Goal: Task Accomplishment & Management: Manage account settings

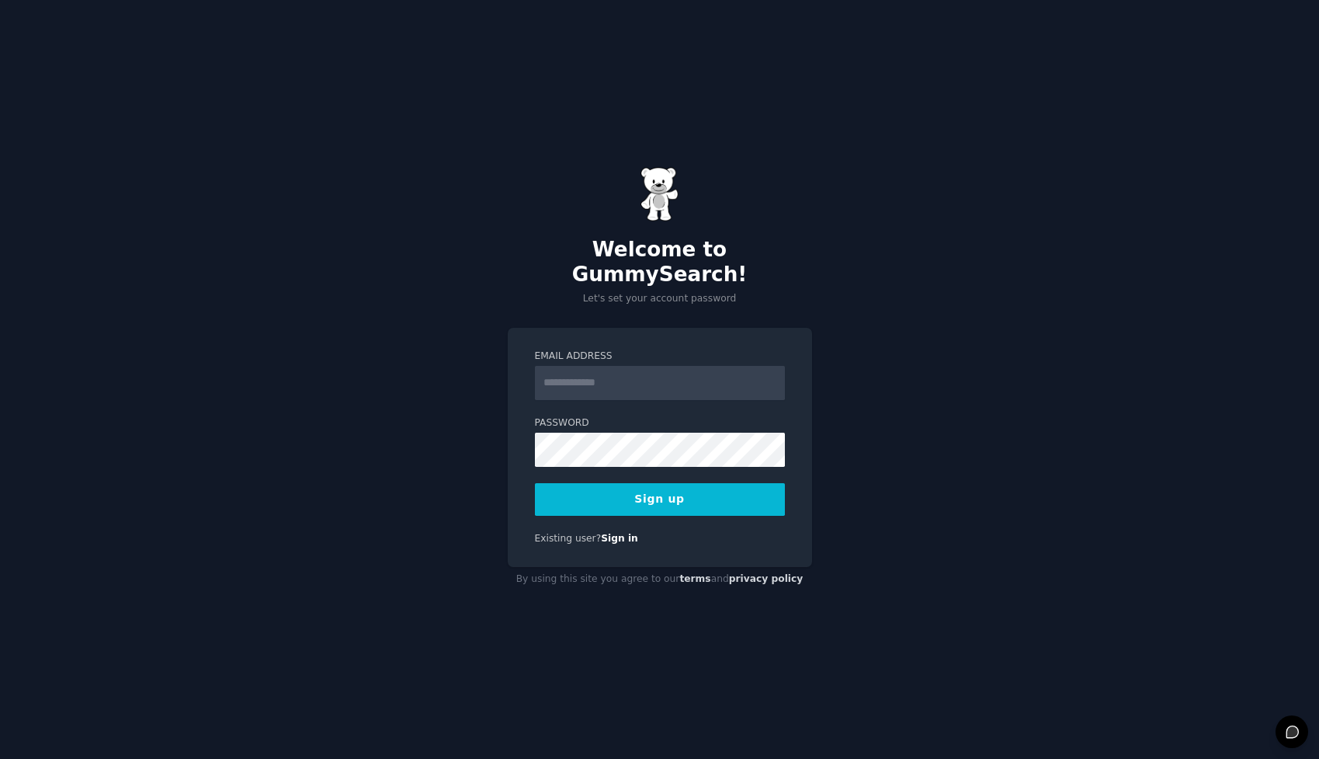
click at [627, 387] on form "Email Address Password Sign up" at bounding box center [660, 432] width 250 height 166
click at [637, 374] on input "Email Address" at bounding box center [660, 383] width 250 height 34
type input "**********"
click at [659, 495] on button "Sign up" at bounding box center [660, 499] width 250 height 33
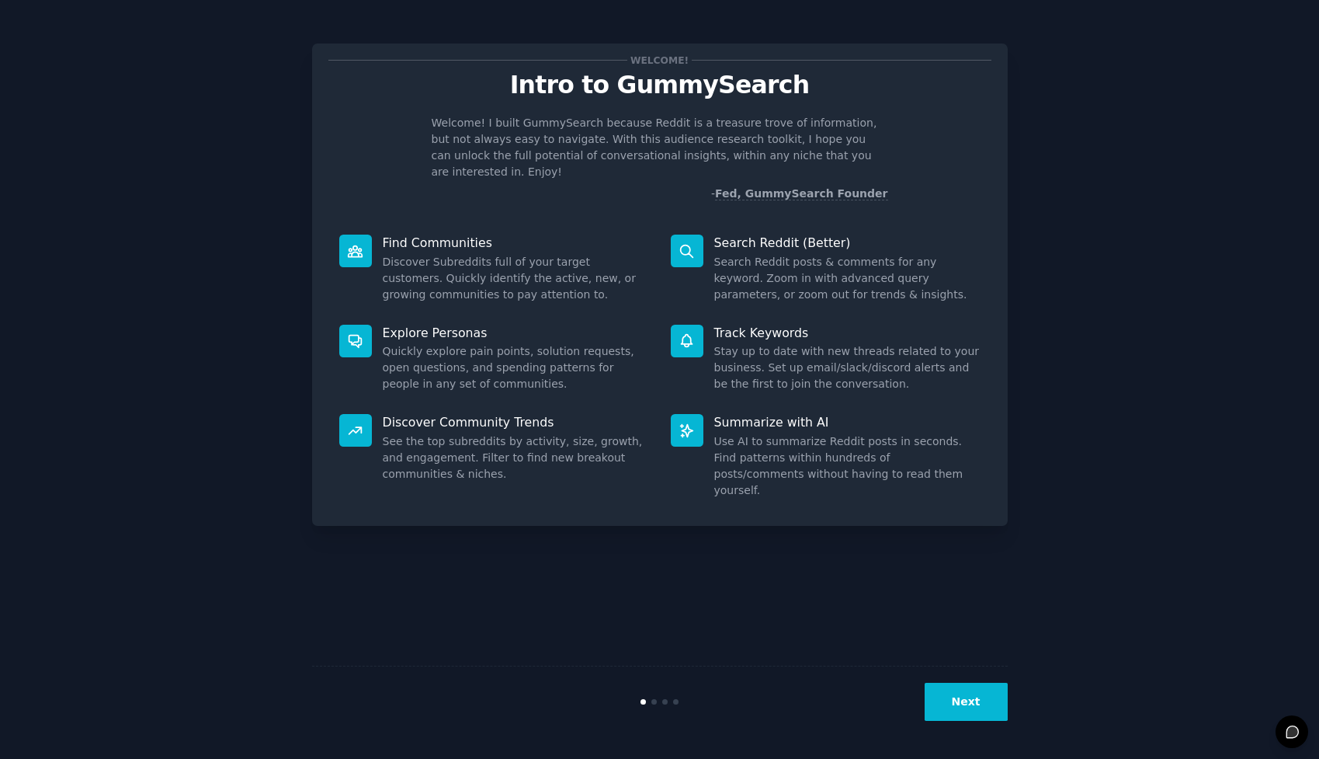
click at [963, 695] on button "Next" at bounding box center [966, 701] width 83 height 38
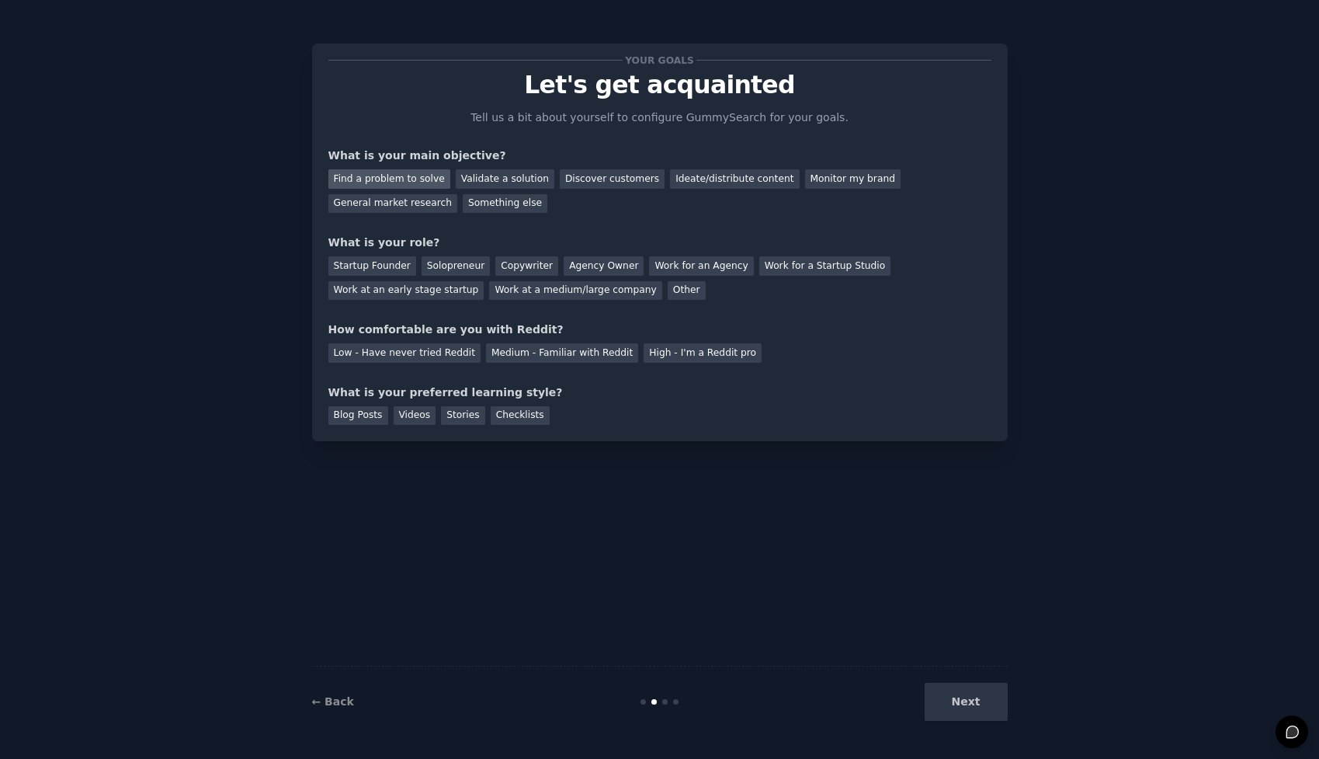
click at [369, 179] on div "Find a problem to solve" at bounding box center [389, 178] width 122 height 19
click at [703, 182] on div "Ideate/distribute content" at bounding box center [734, 178] width 129 height 19
click at [353, 182] on div "Find a problem to solve" at bounding box center [389, 178] width 122 height 19
click at [668, 294] on div "Other" at bounding box center [687, 290] width 38 height 19
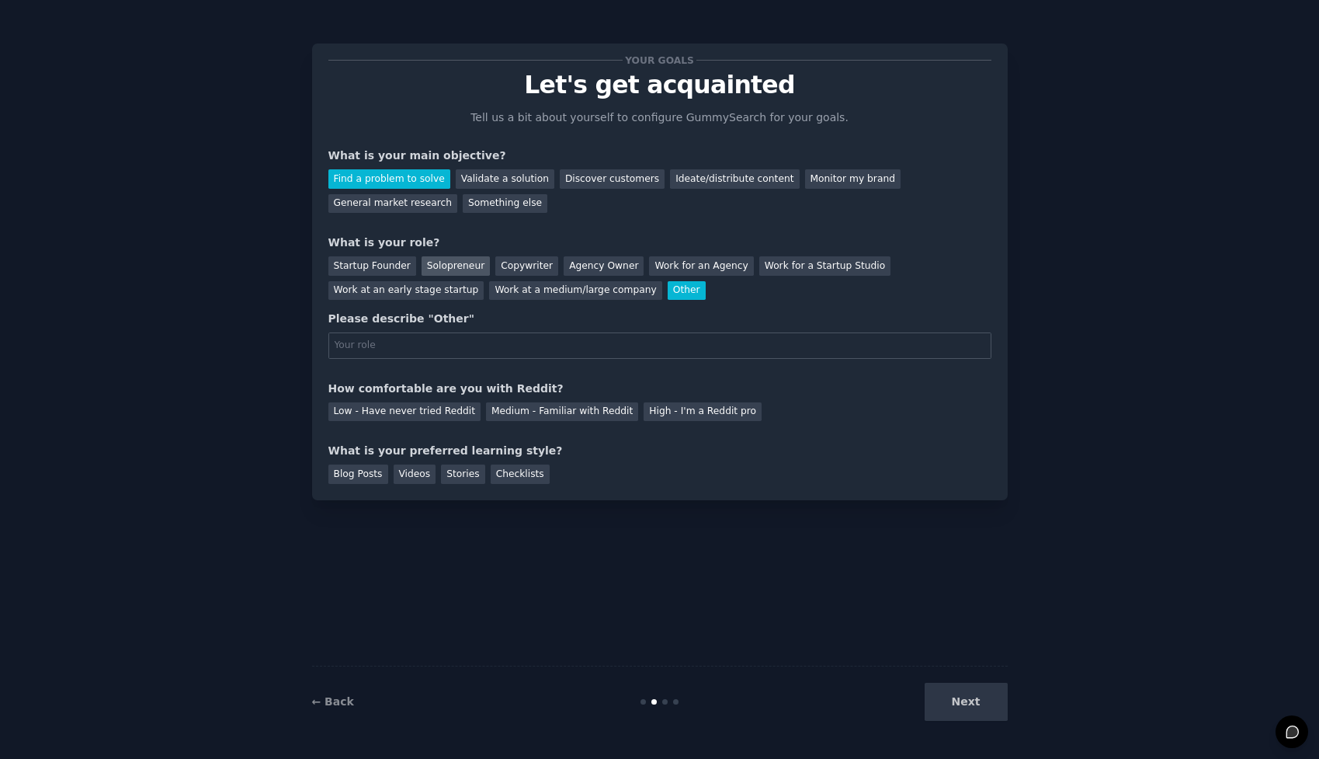
click at [445, 259] on div "Solopreneur" at bounding box center [456, 265] width 68 height 19
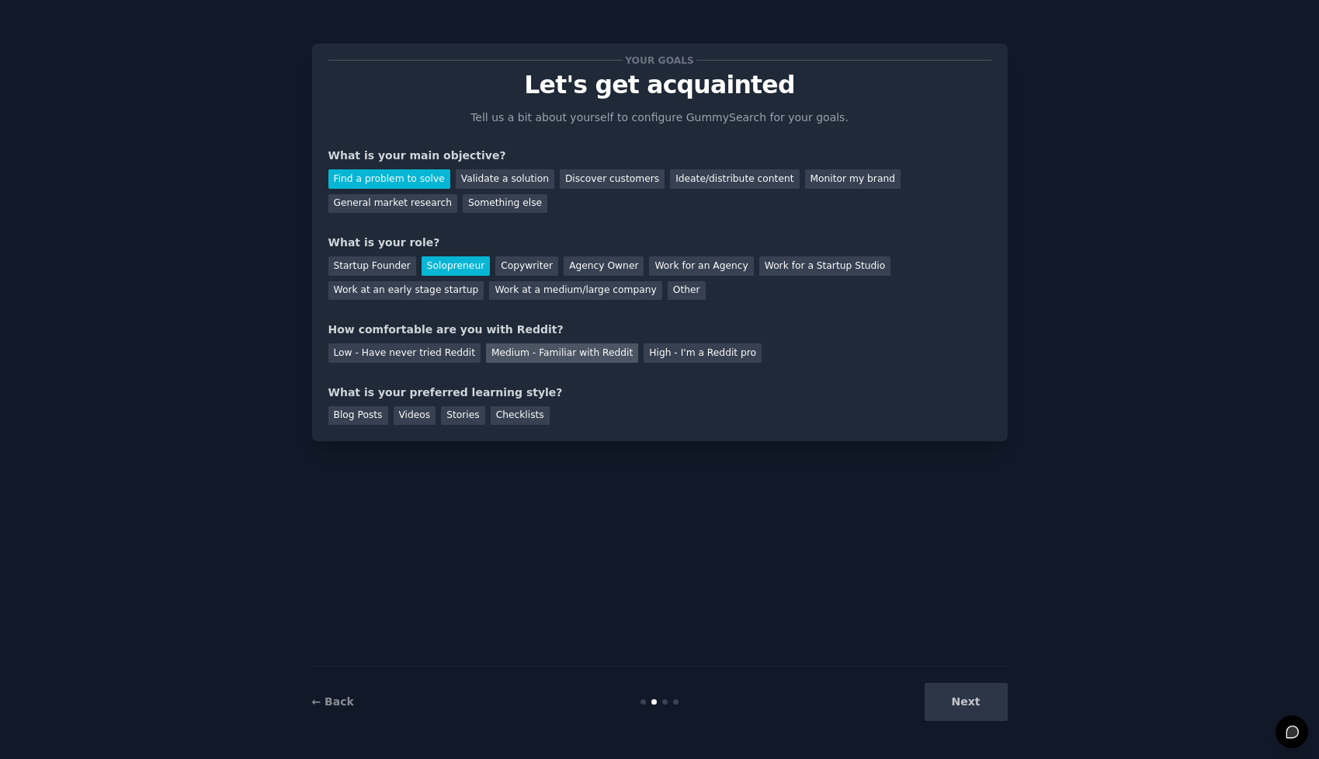
click at [498, 355] on div "Medium - Familiar with Reddit" at bounding box center [562, 352] width 152 height 19
click at [511, 408] on div "Checklists" at bounding box center [520, 415] width 59 height 19
click at [987, 706] on button "Next" at bounding box center [966, 701] width 83 height 38
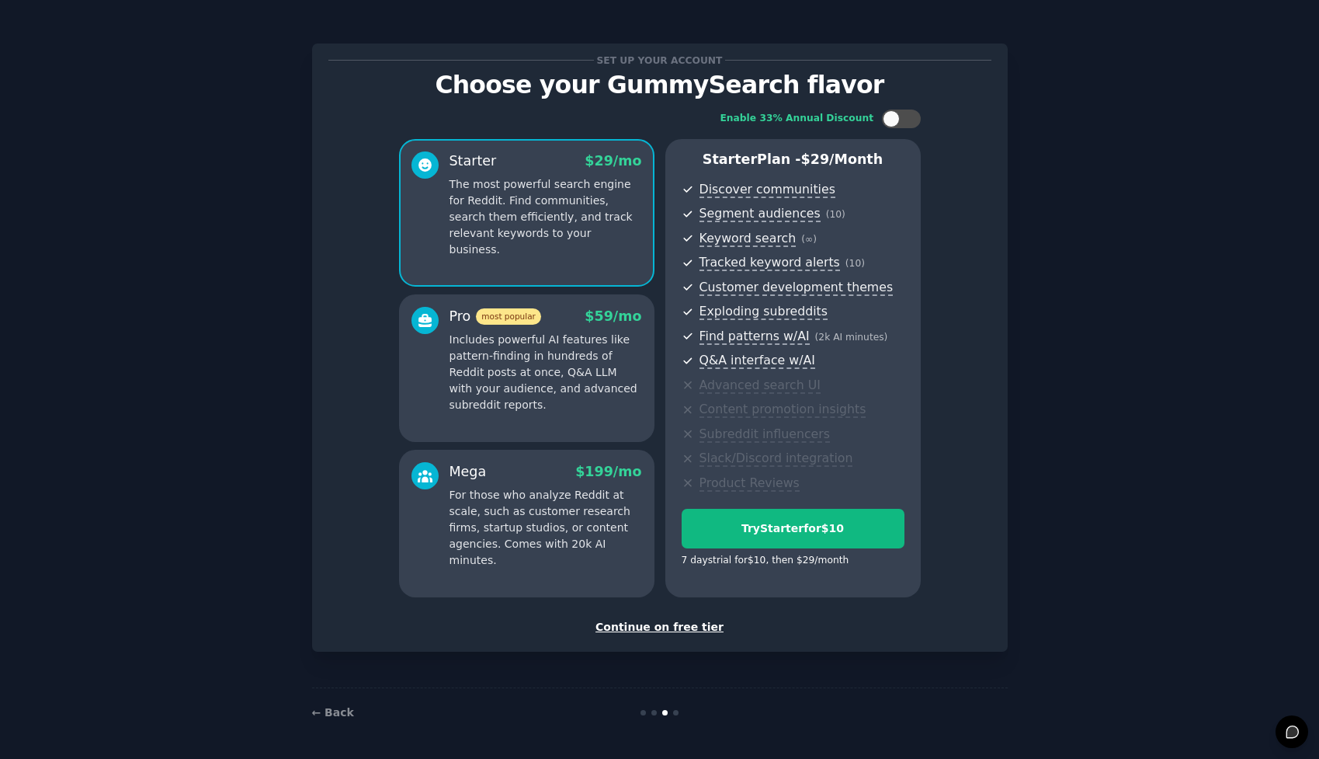
click at [678, 619] on div "Continue on free tier" at bounding box center [659, 627] width 663 height 16
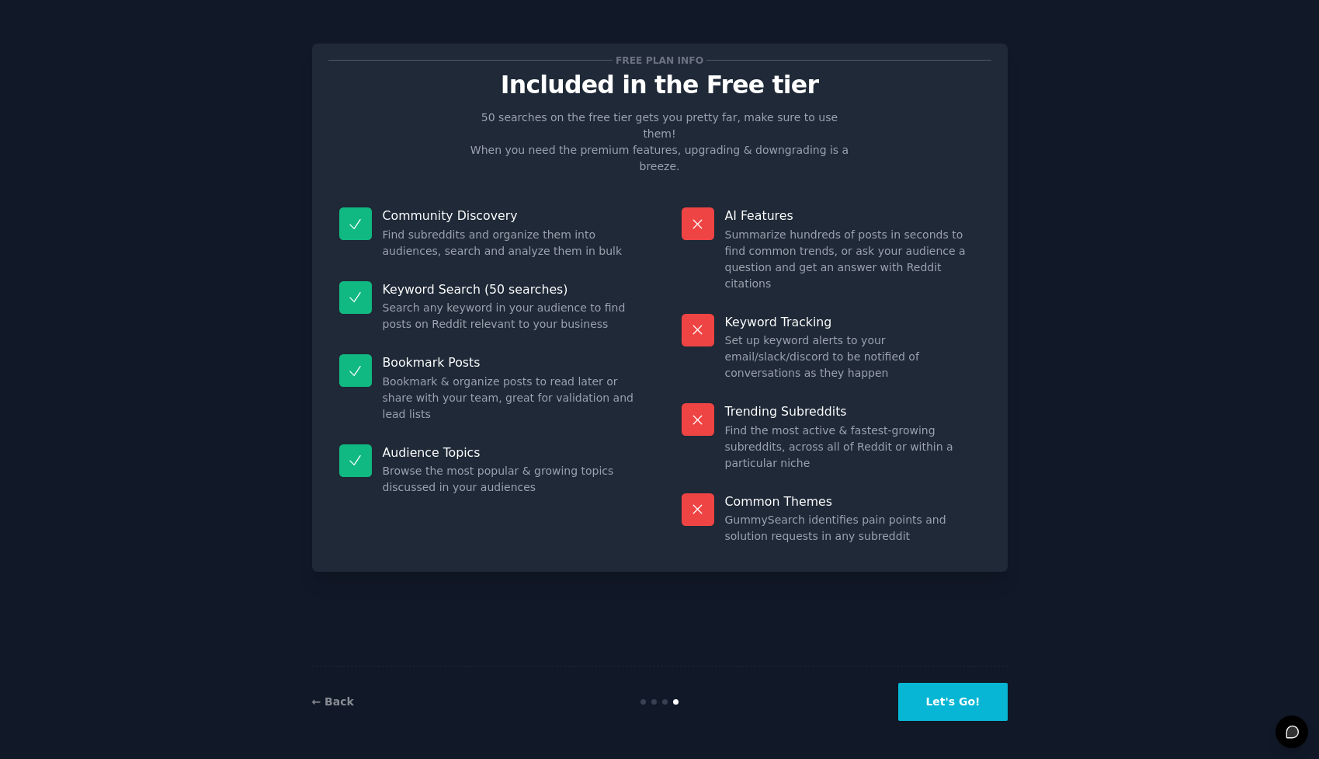
click at [951, 720] on button "Let's Go!" at bounding box center [952, 701] width 109 height 38
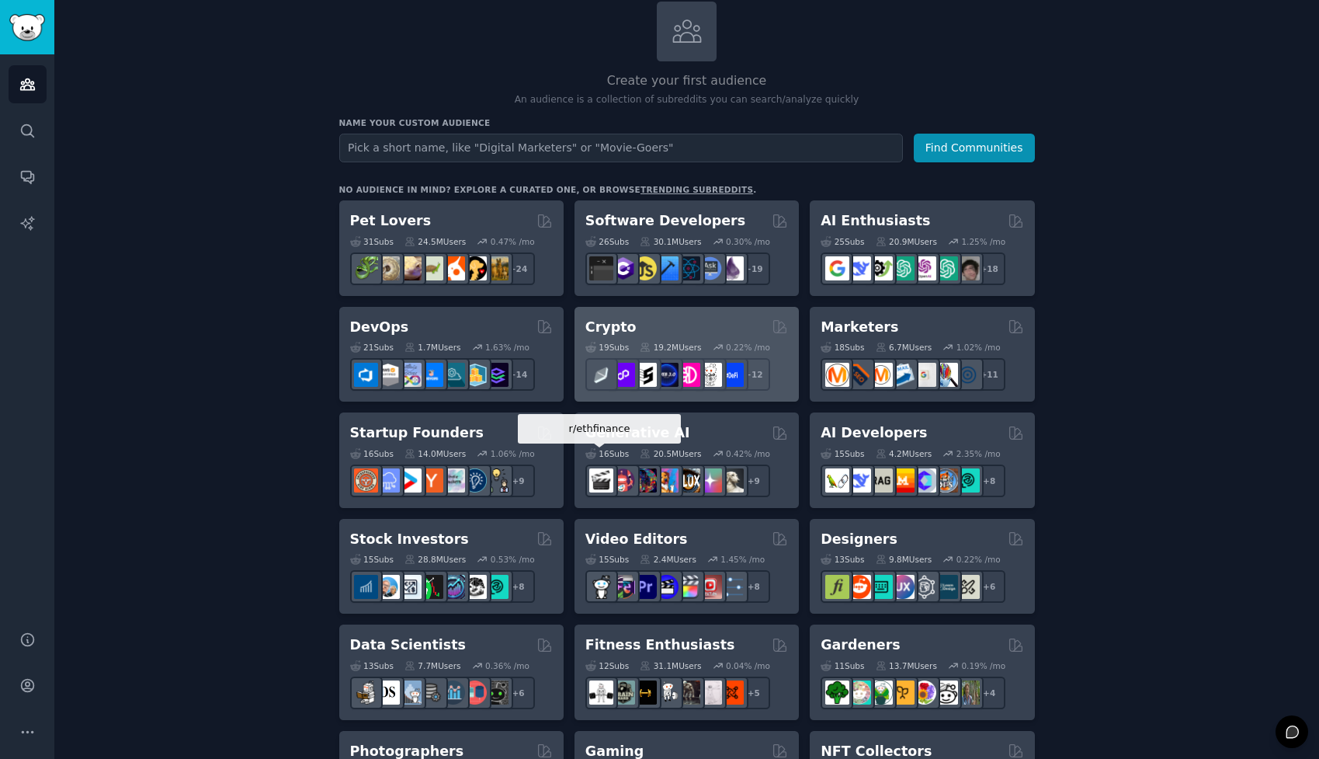
scroll to position [123, 0]
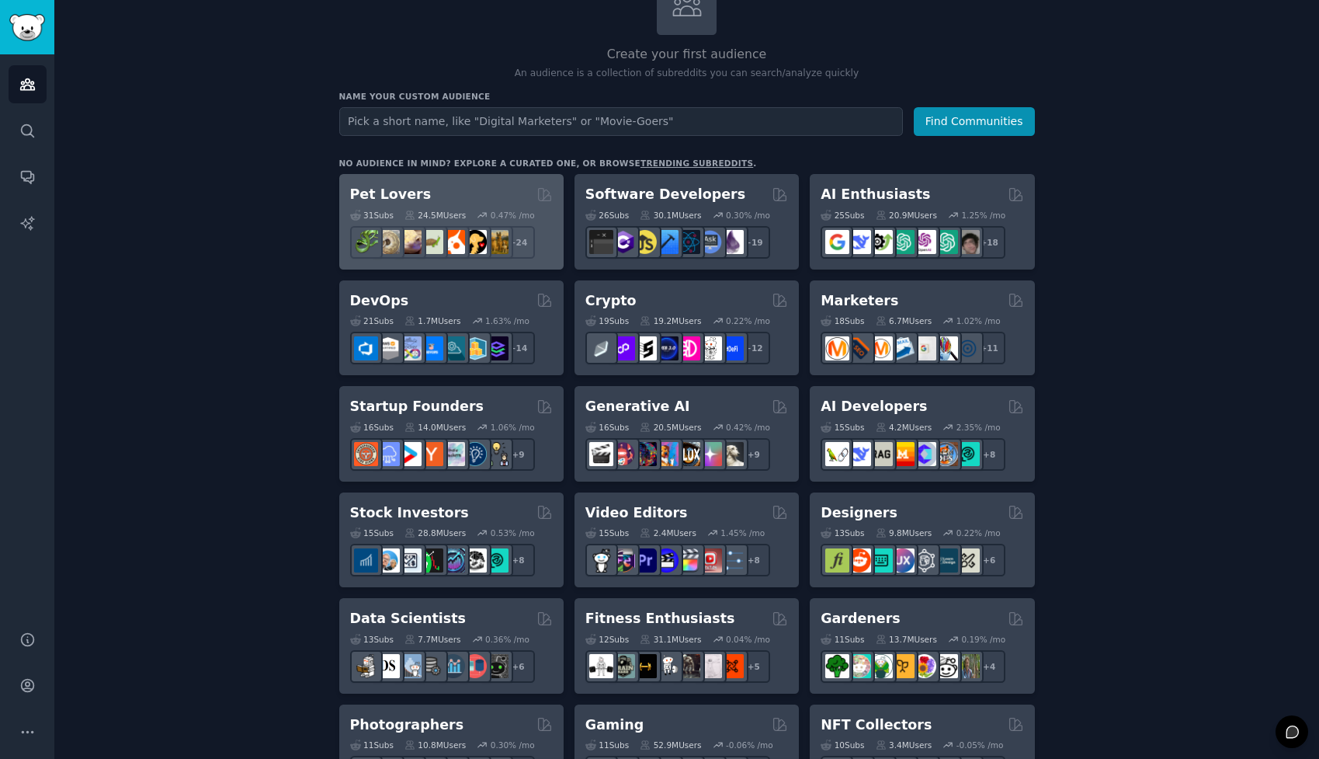
click at [463, 193] on div "Pet Lovers" at bounding box center [451, 194] width 203 height 19
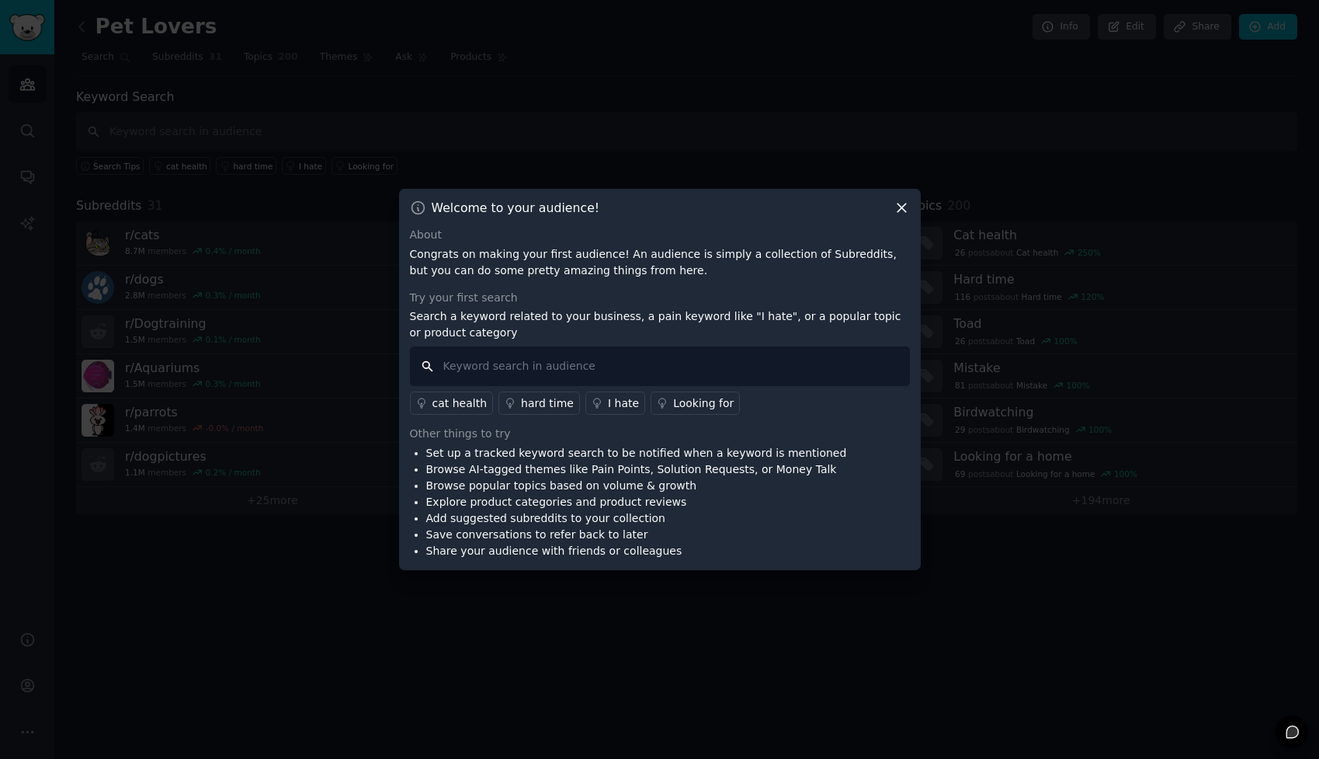
click at [560, 369] on input "text" at bounding box center [660, 366] width 500 height 40
type input "I hate"
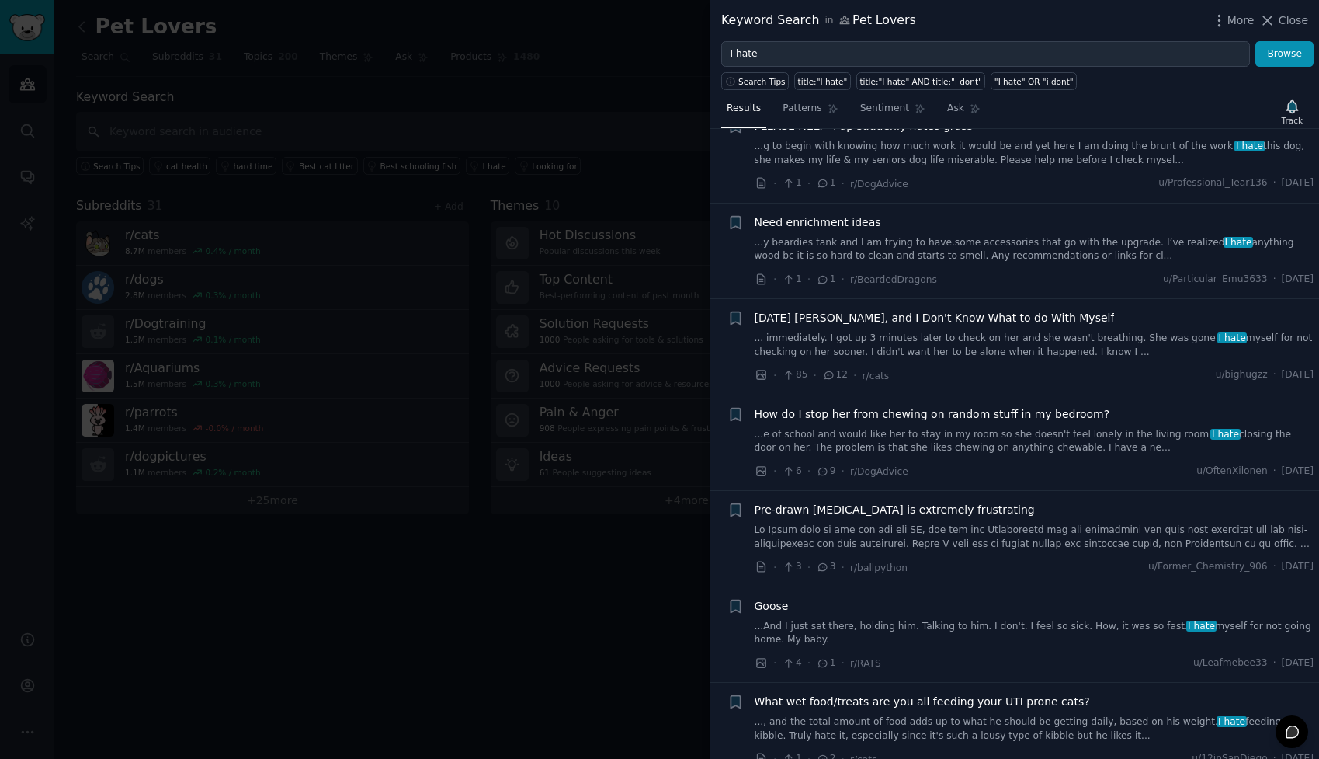
scroll to position [979, 0]
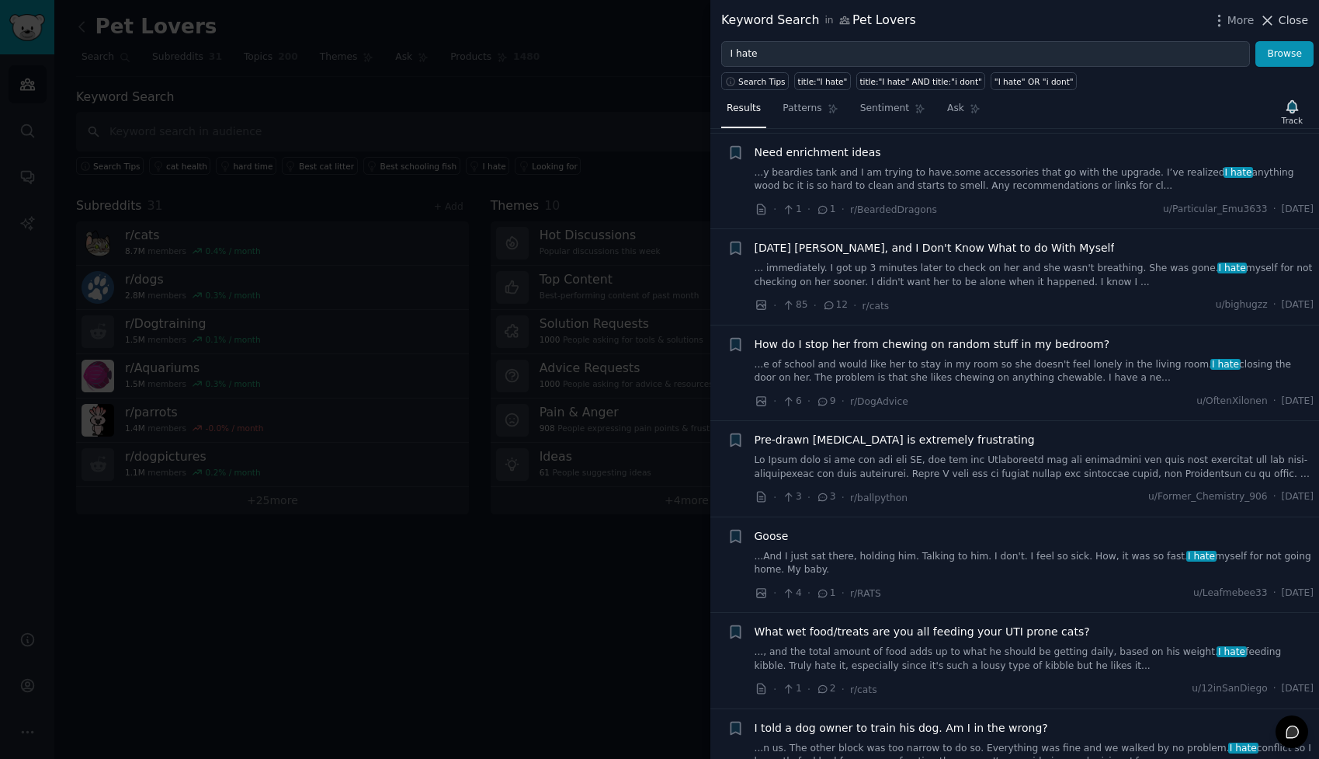
click at [1284, 25] on span "Close" at bounding box center [1294, 20] width 30 height 16
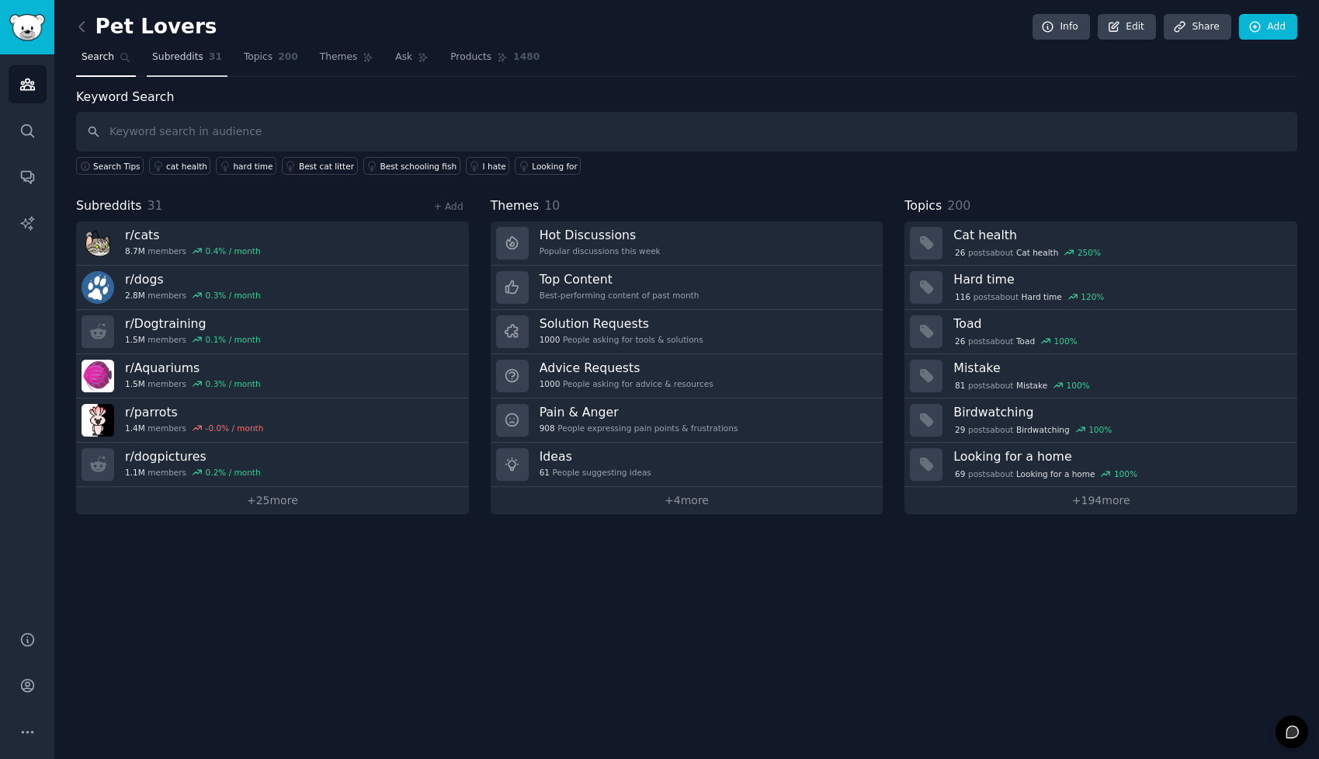
click at [168, 64] on link "Subreddits 31" at bounding box center [187, 61] width 81 height 32
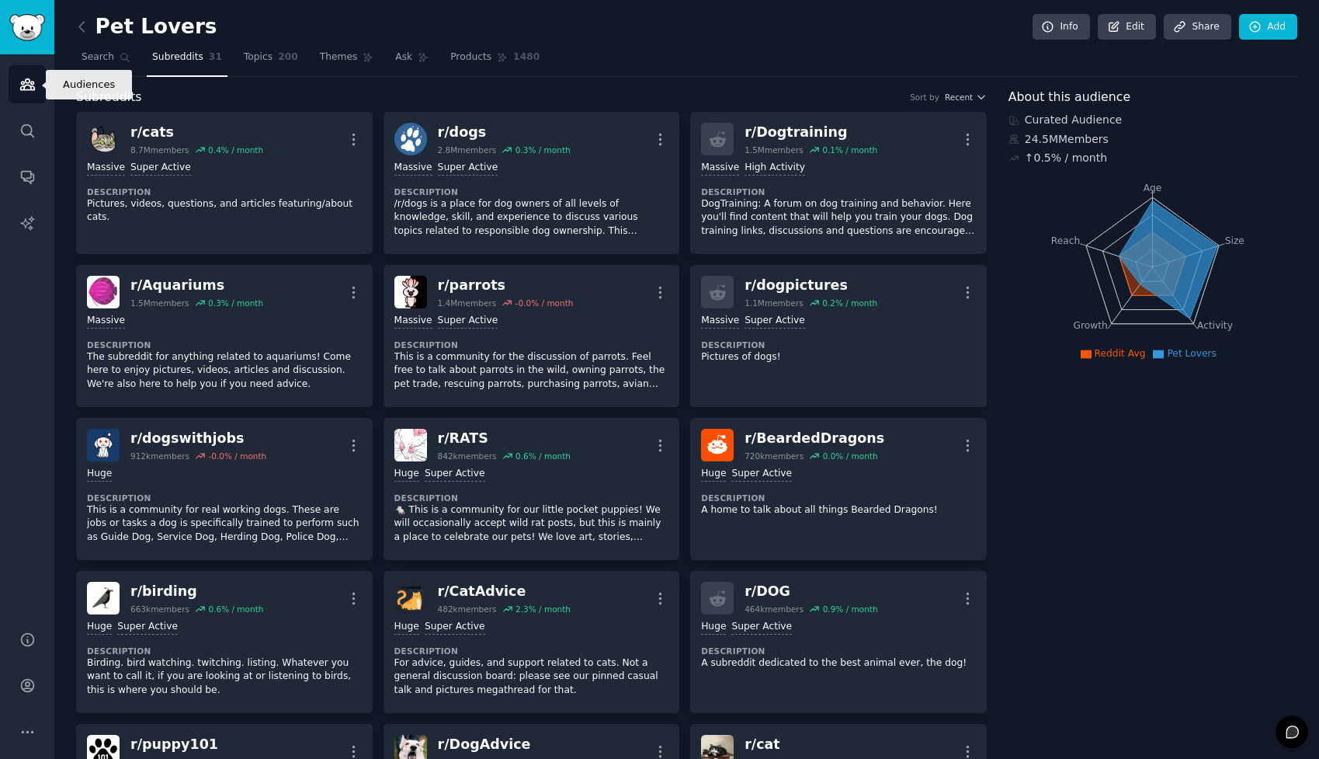
click at [31, 82] on icon "Sidebar" at bounding box center [27, 84] width 14 height 11
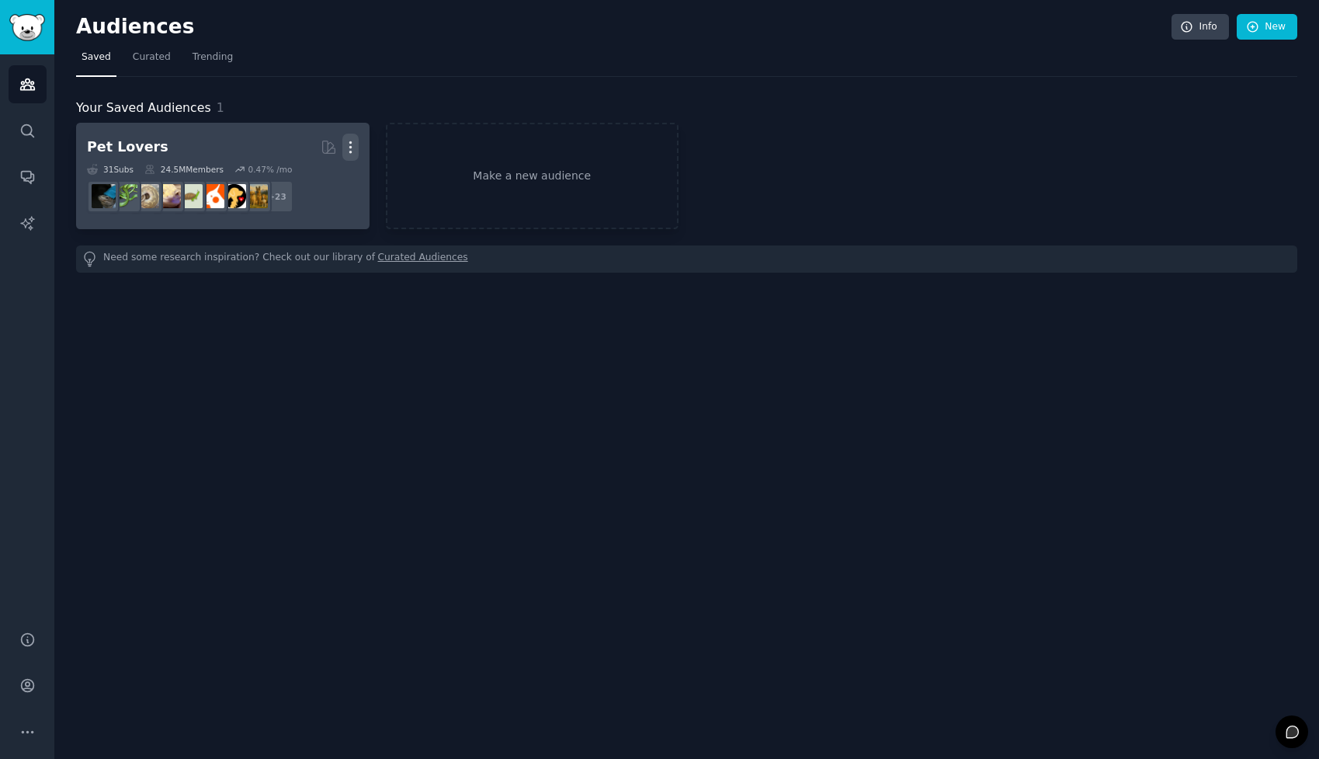
click at [352, 141] on icon "button" at bounding box center [350, 147] width 16 height 16
click at [300, 186] on p "Delete" at bounding box center [308, 180] width 36 height 16
